Goal: Task Accomplishment & Management: Manage account settings

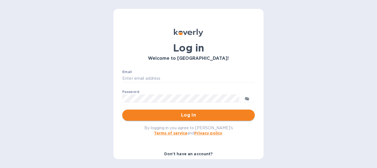
type input "sringnalda@melaartisans.com"
click at [200, 113] on span "Log in" at bounding box center [189, 115] width 124 height 7
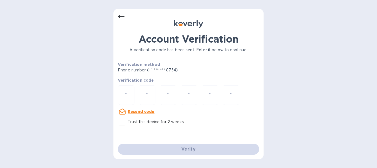
click at [128, 93] on input "number" at bounding box center [126, 95] width 7 height 10
type input "1"
type input "5"
type input "3"
type input "7"
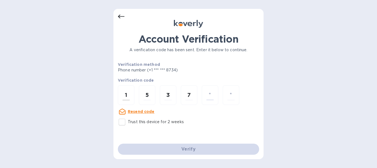
type input "0"
type input "9"
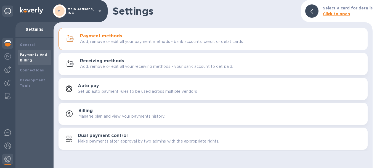
click at [8, 42] on img at bounding box center [7, 43] width 7 height 7
